Goal: Check status: Check status

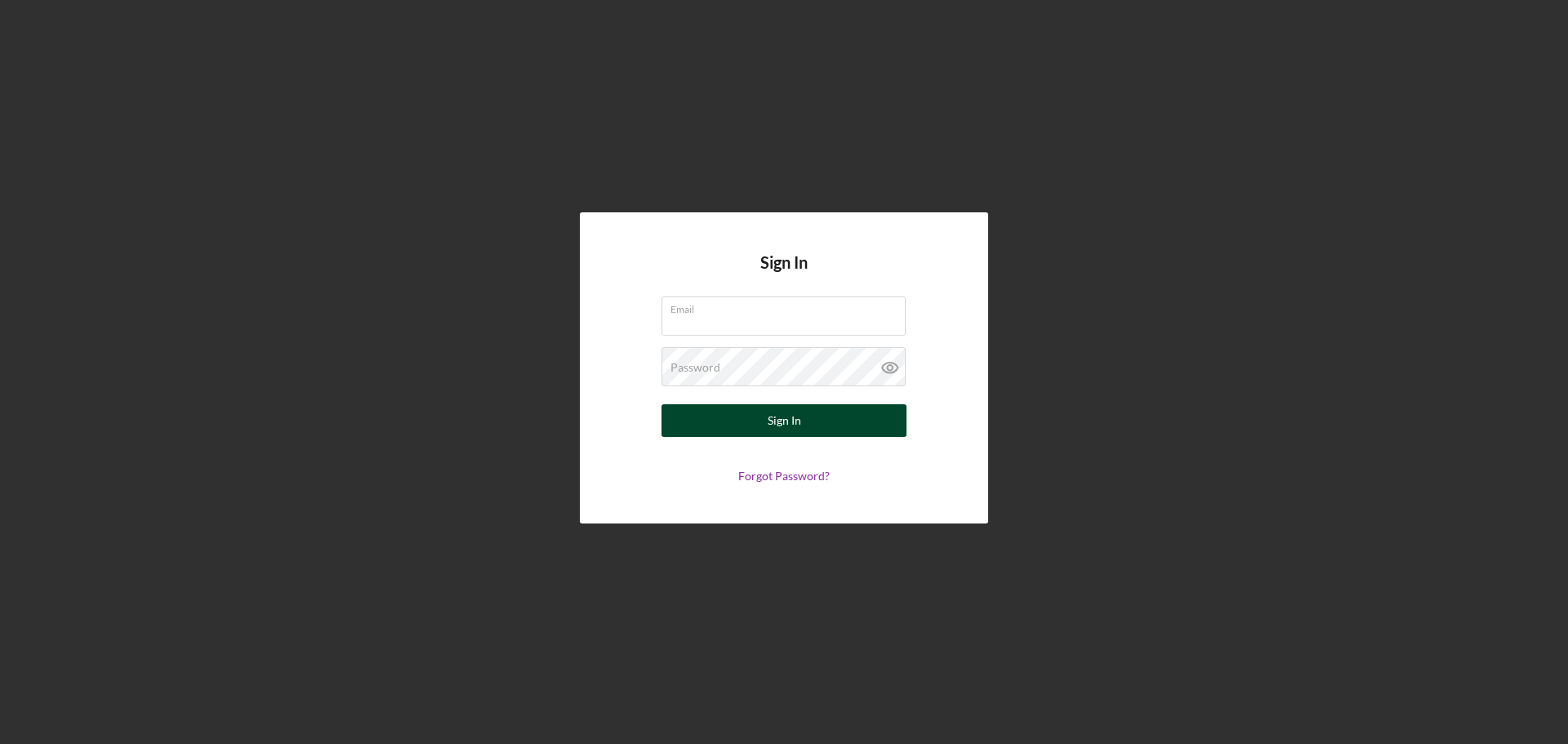
type input "[EMAIL_ADDRESS][DOMAIN_NAME]"
click at [739, 422] on button "Sign In" at bounding box center [784, 420] width 245 height 32
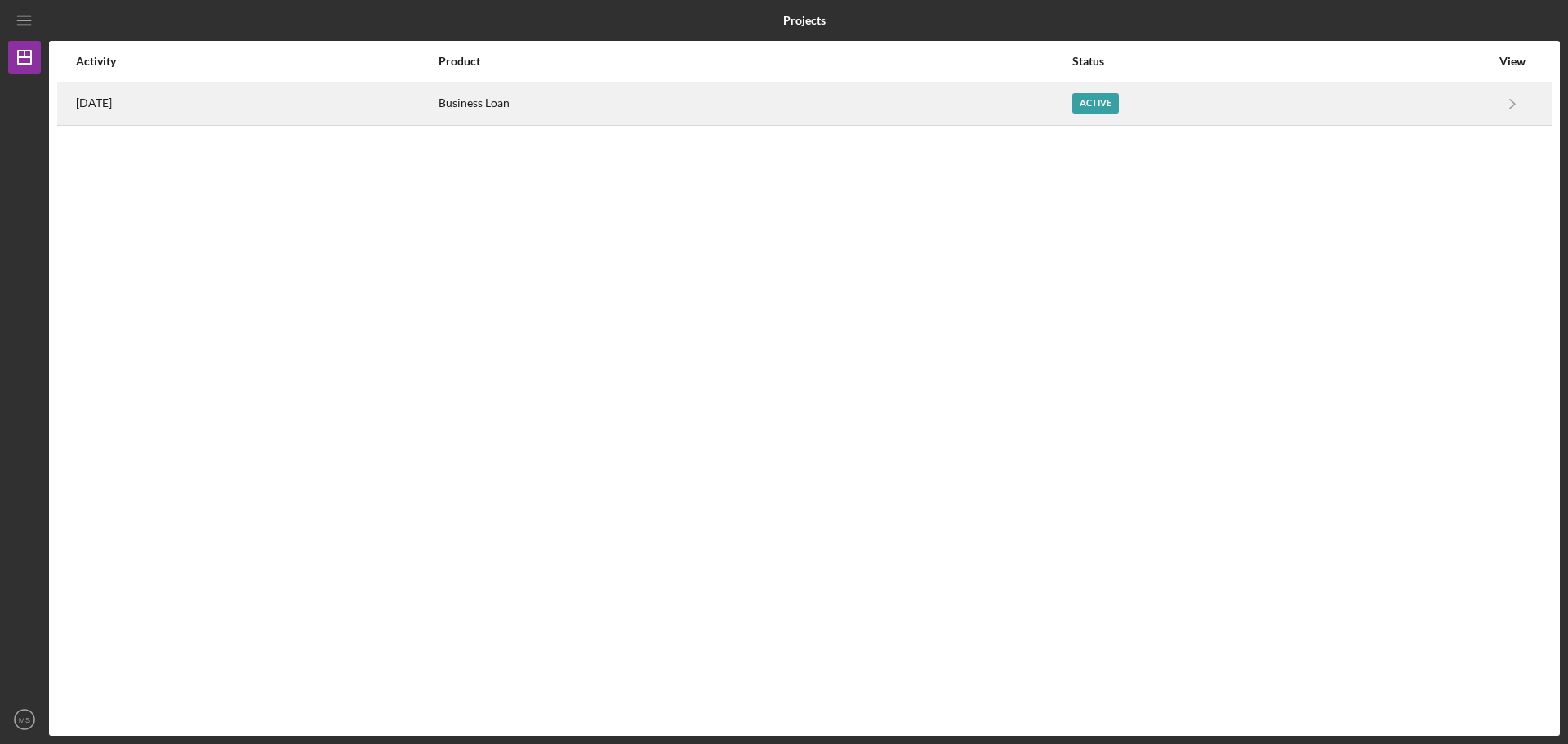
click at [1118, 102] on div "Active" at bounding box center [1095, 102] width 47 height 20
